Goal: Information Seeking & Learning: Understand process/instructions

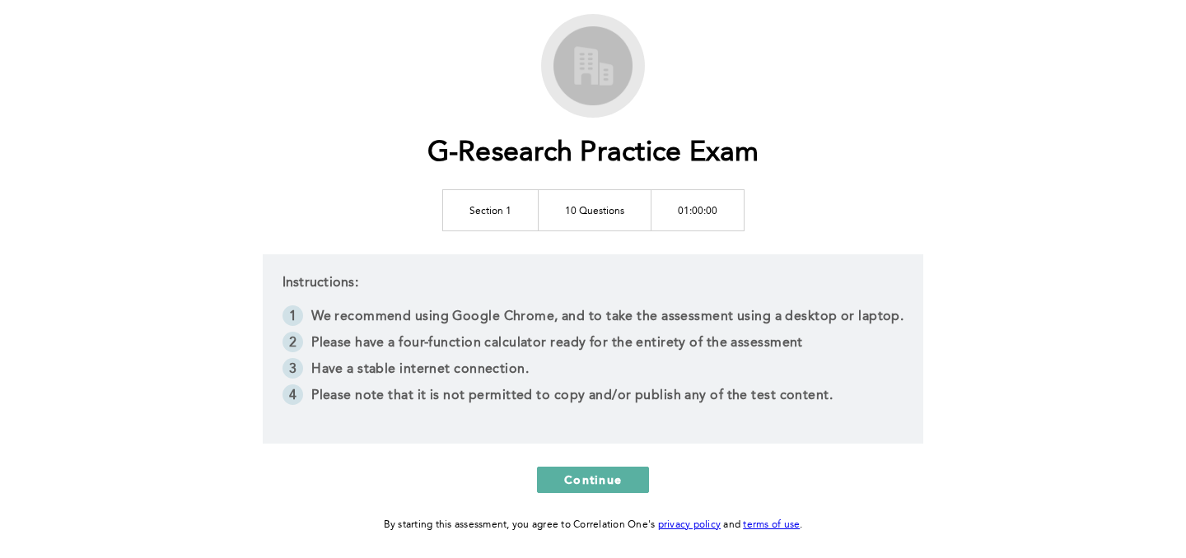
scroll to position [145, 0]
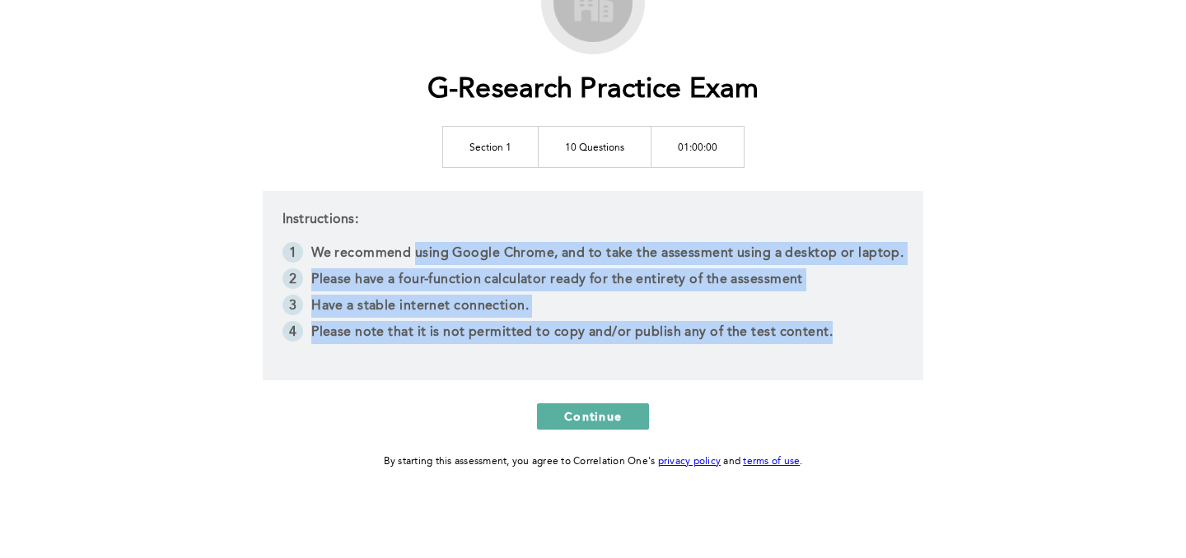
drag, startPoint x: 414, startPoint y: 252, endPoint x: 910, endPoint y: 353, distance: 506.0
click at [910, 353] on div "Instructions: We recommend using Google Chrome, and to take the assessment usin…" at bounding box center [593, 285] width 661 height 189
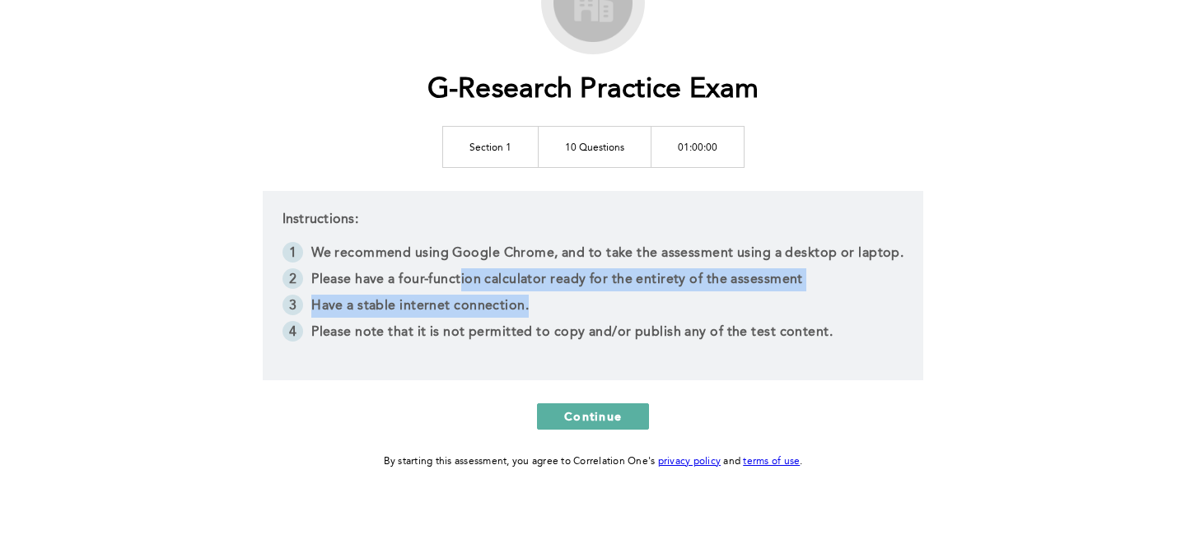
drag, startPoint x: 461, startPoint y: 276, endPoint x: 555, endPoint y: 305, distance: 98.2
click at [555, 305] on ol "We recommend using Google Chrome, and to take the assessment using a desktop or…" at bounding box center [593, 294] width 622 height 105
click at [555, 305] on li "Have a stable internet connection." at bounding box center [593, 308] width 622 height 26
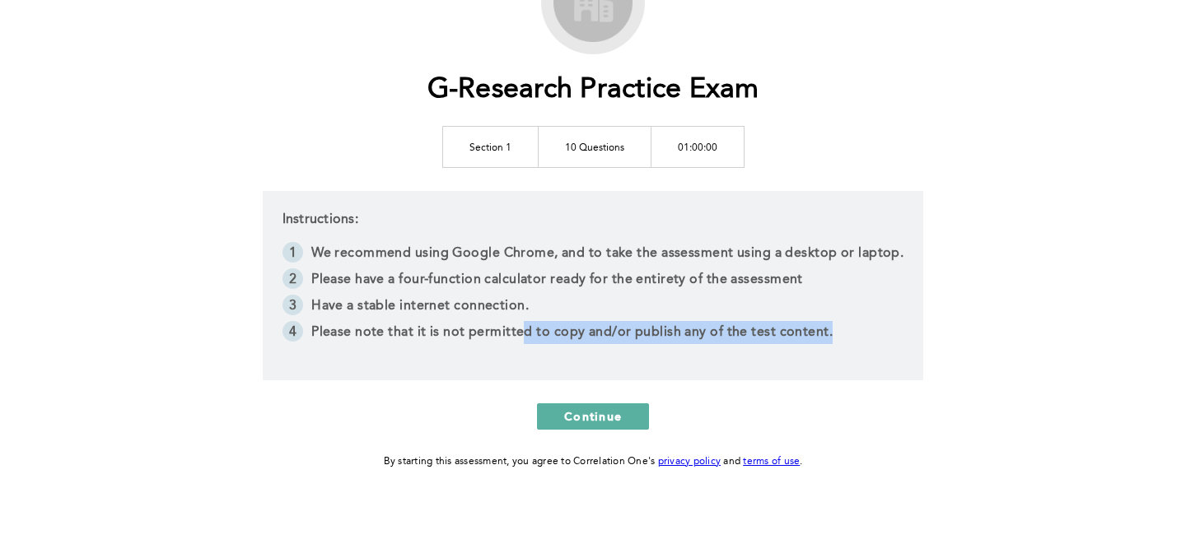
drag, startPoint x: 525, startPoint y: 334, endPoint x: 895, endPoint y: 334, distance: 370.6
click at [895, 334] on li "Please note that it is not permitted to copy and/or publish any of the test con…" at bounding box center [593, 334] width 622 height 26
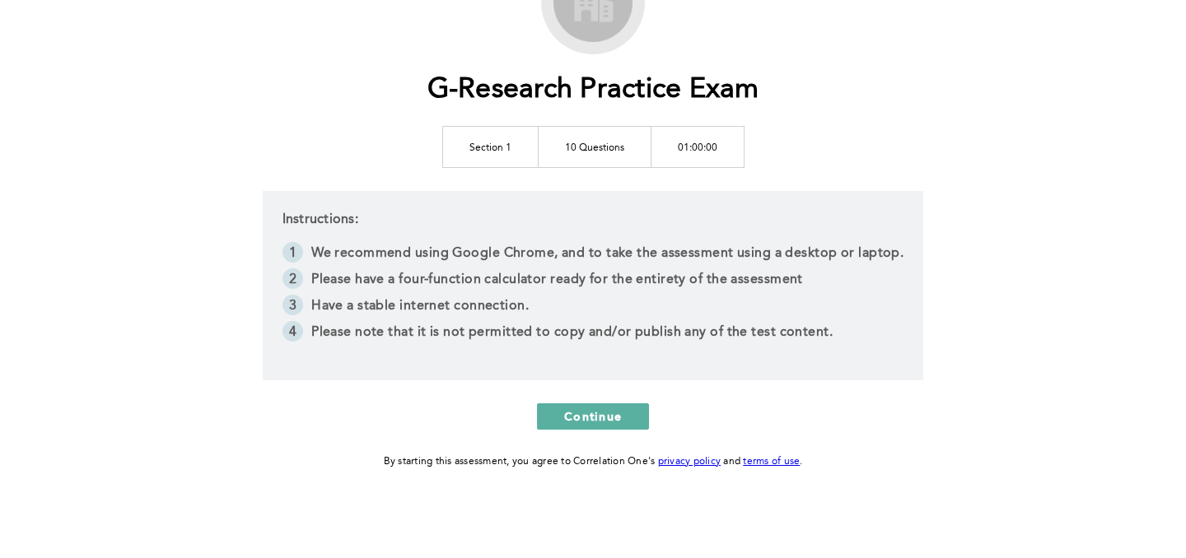
click at [894, 334] on li "Please note that it is not permitted to copy and/or publish any of the test con…" at bounding box center [593, 334] width 622 height 26
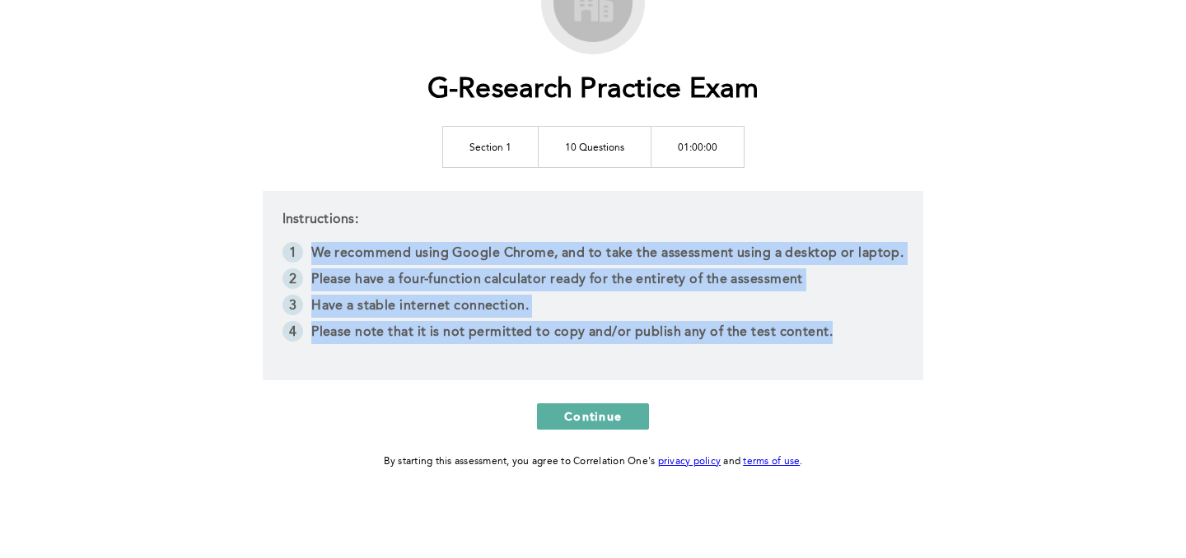
drag, startPoint x: 893, startPoint y: 334, endPoint x: 358, endPoint y: 230, distance: 545.2
click at [358, 230] on div "Instructions: We recommend using Google Chrome, and to take the assessment usin…" at bounding box center [593, 285] width 661 height 189
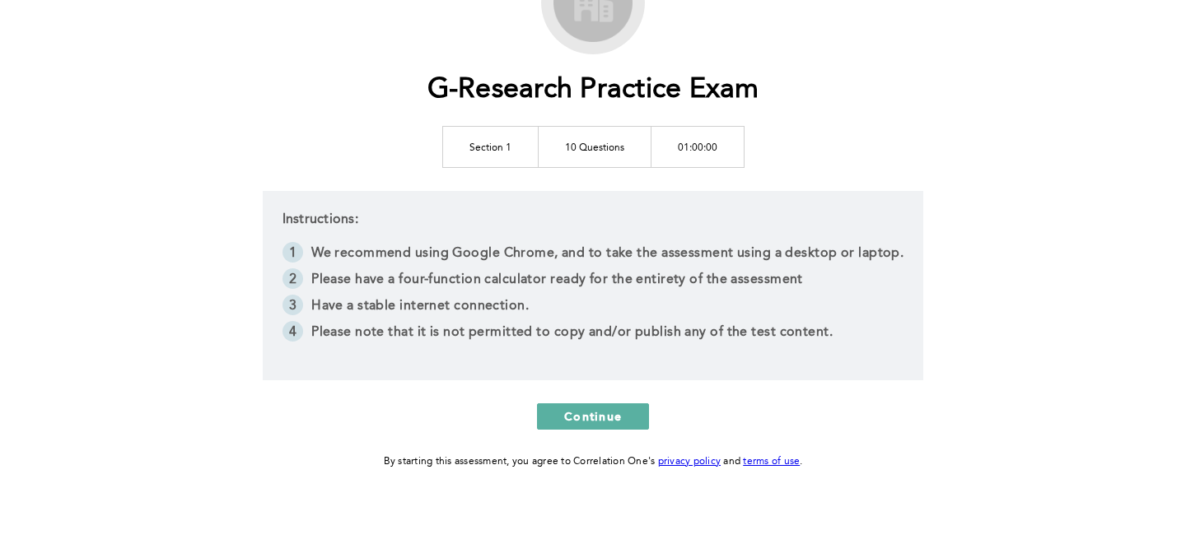
scroll to position [136, 0]
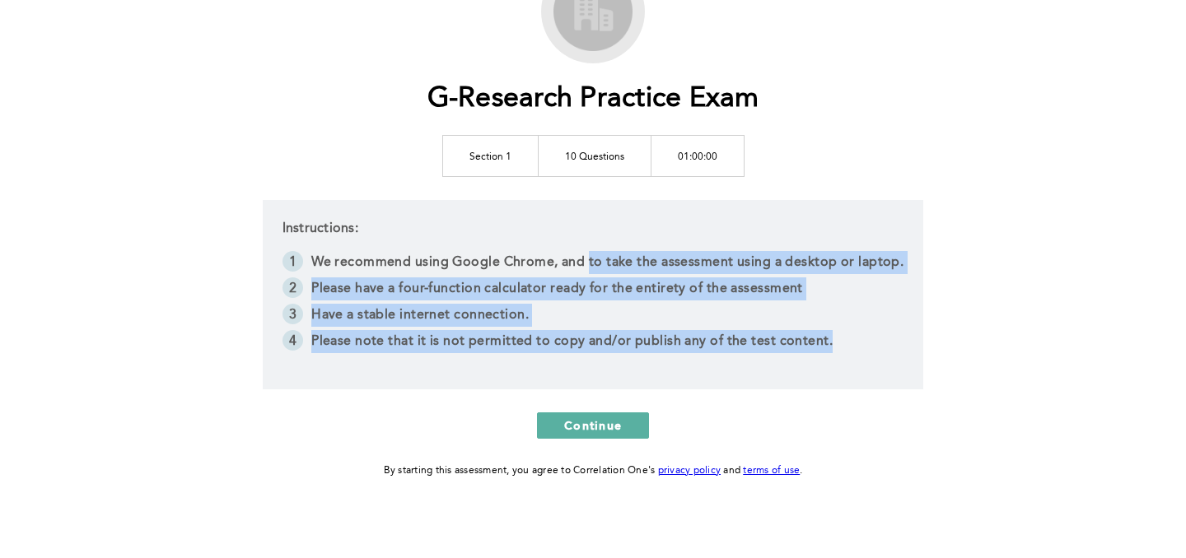
drag, startPoint x: 587, startPoint y: 262, endPoint x: 893, endPoint y: 341, distance: 315.6
click at [893, 341] on ol "We recommend using Google Chrome, and to take the assessment using a desktop or…" at bounding box center [593, 303] width 622 height 105
click at [893, 341] on li "Please note that it is not permitted to copy and/or publish any of the test con…" at bounding box center [593, 343] width 622 height 26
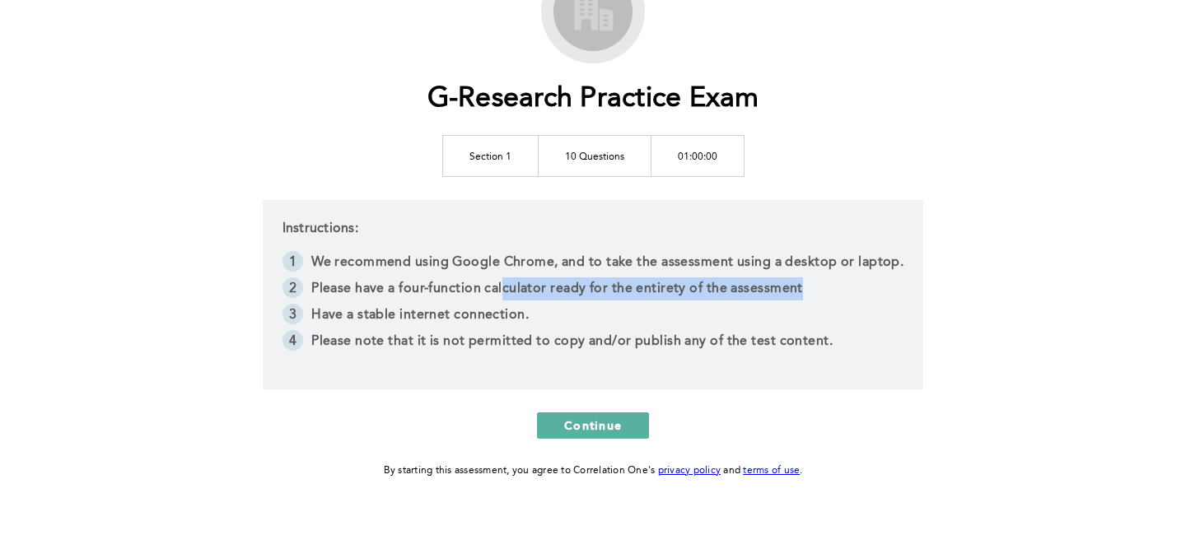
drag, startPoint x: 808, startPoint y: 290, endPoint x: 505, endPoint y: 287, distance: 303.1
click at [505, 287] on li "Please have a four-function calculator ready for the entirety of the assessment" at bounding box center [593, 291] width 622 height 26
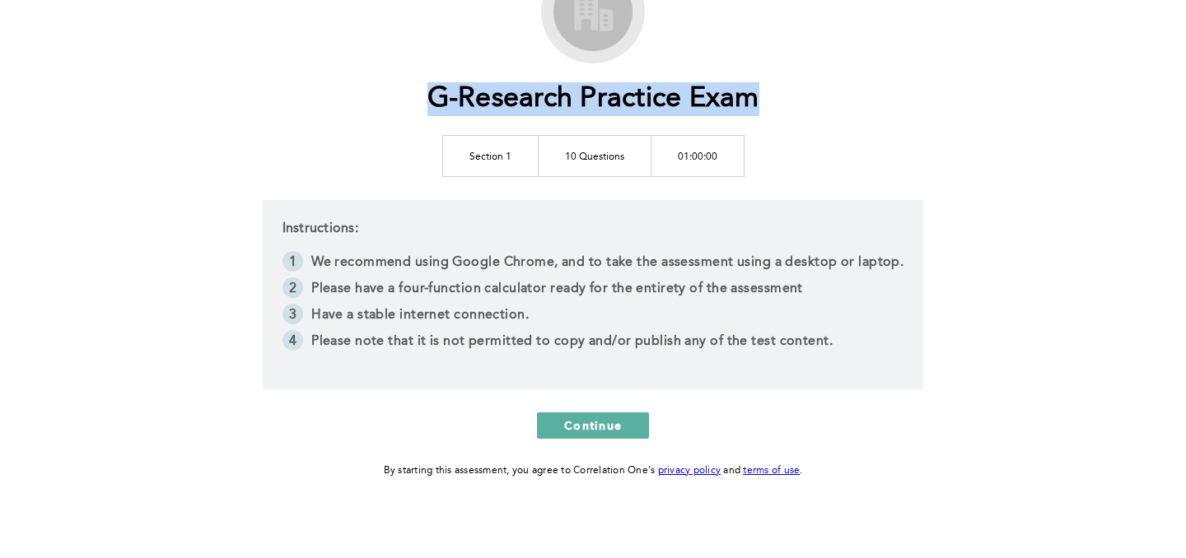
drag, startPoint x: 430, startPoint y: 94, endPoint x: 796, endPoint y: 95, distance: 366.5
click at [796, 95] on div "G-Research Practice Exam Section 1 10 Questions 01:00:00 Instructions: We recom…" at bounding box center [592, 220] width 843 height 520
